Goal: Transaction & Acquisition: Purchase product/service

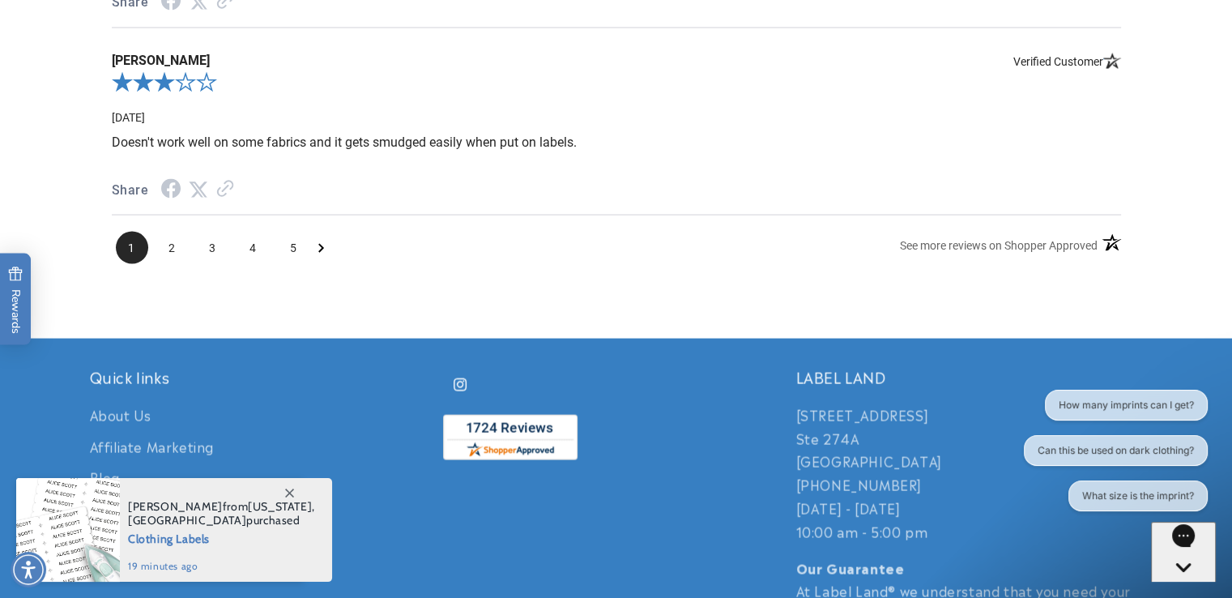
scroll to position [3270, 0]
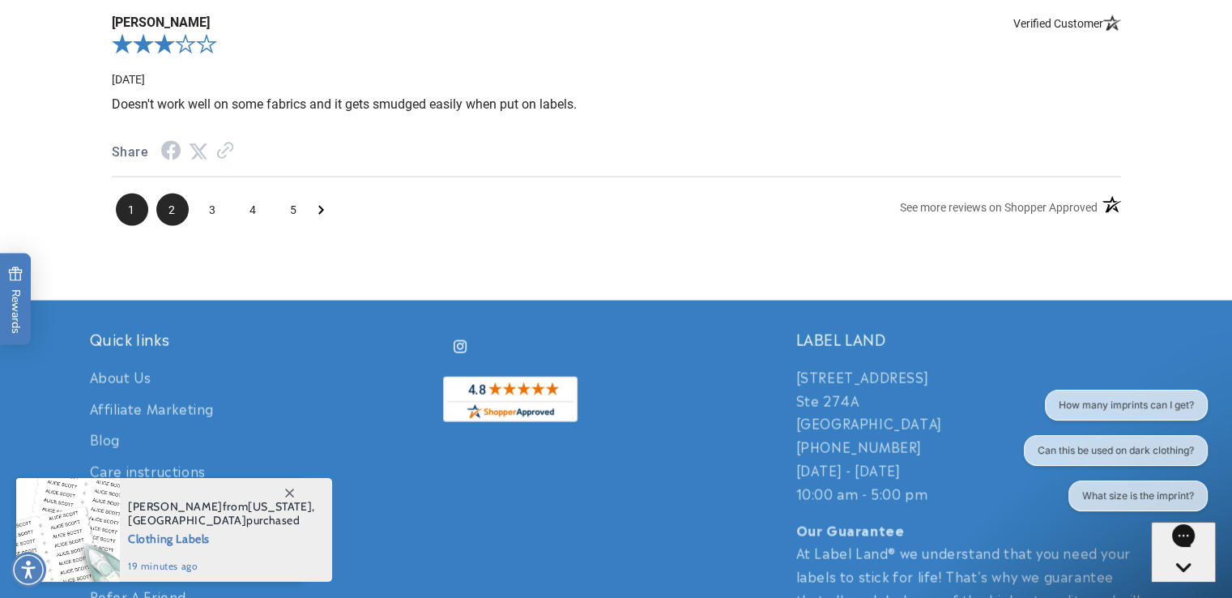
click at [173, 205] on span "2" at bounding box center [172, 210] width 32 height 32
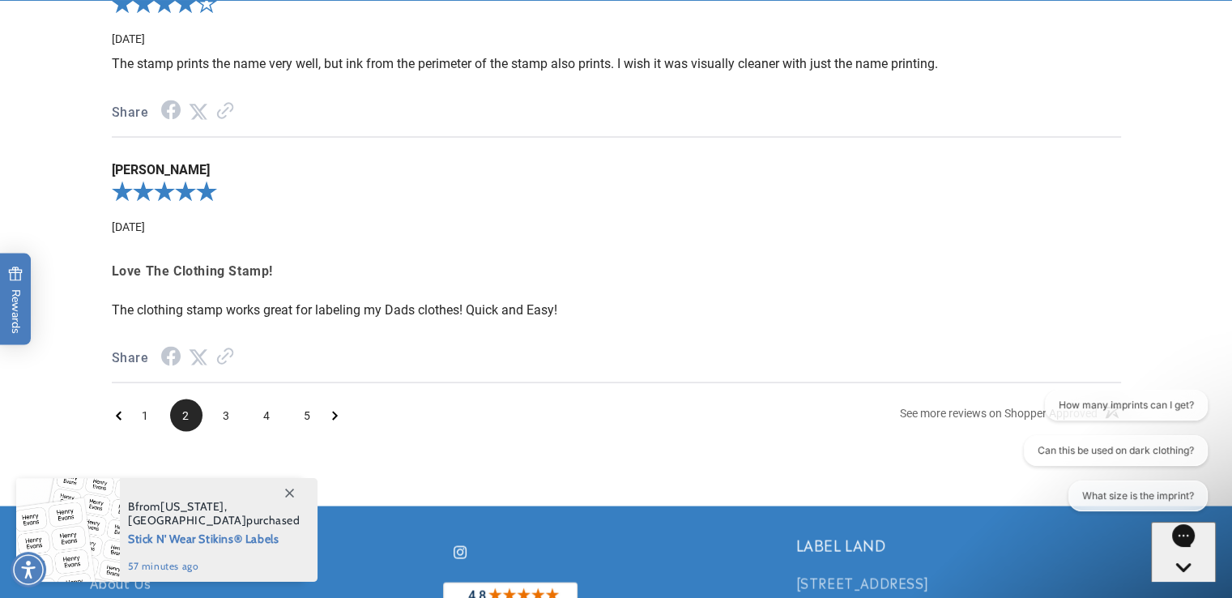
scroll to position [3075, 0]
